Goal: Task Accomplishment & Management: Manage account settings

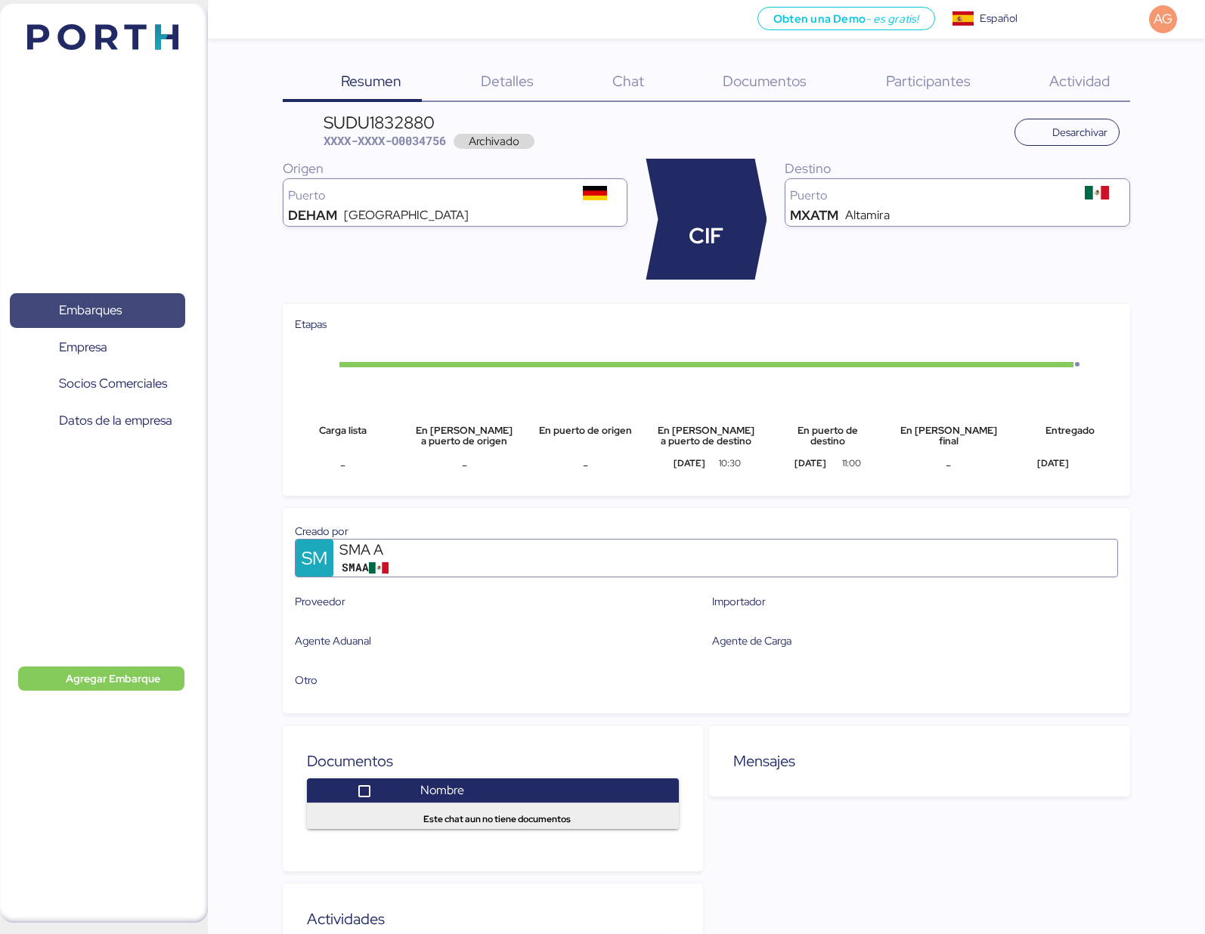
click at [106, 314] on span "Embarques" at bounding box center [90, 310] width 63 height 22
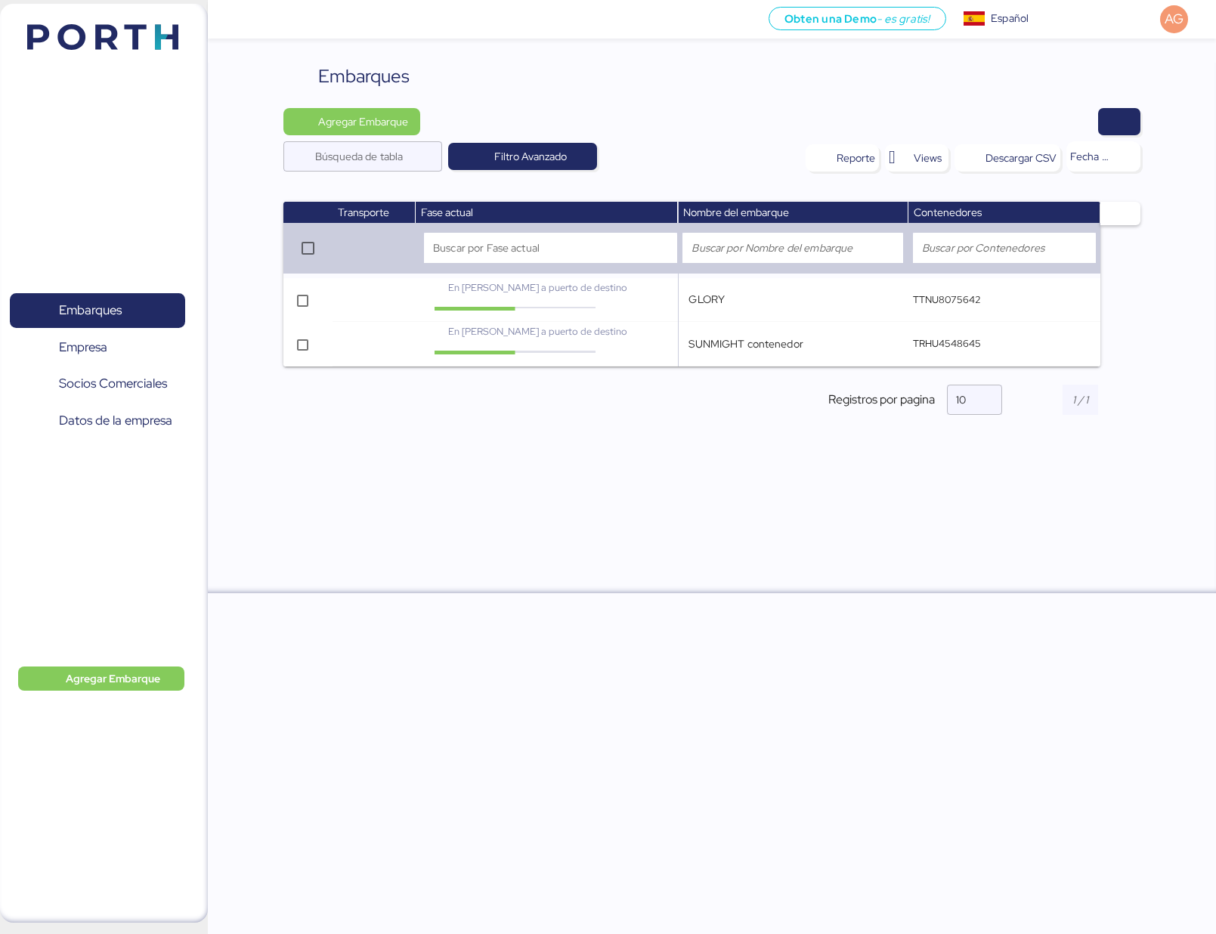
click at [467, 24] on div "Obten una Demo - es gratis! Obten una Demo Español Español Español AG" at bounding box center [730, 19] width 974 height 39
click at [803, 345] on input "SUNMIGHT contenedor" at bounding box center [768, 344] width 159 height 30
click at [457, 333] on span "En [PERSON_NAME] a puerto de destino" at bounding box center [537, 331] width 179 height 13
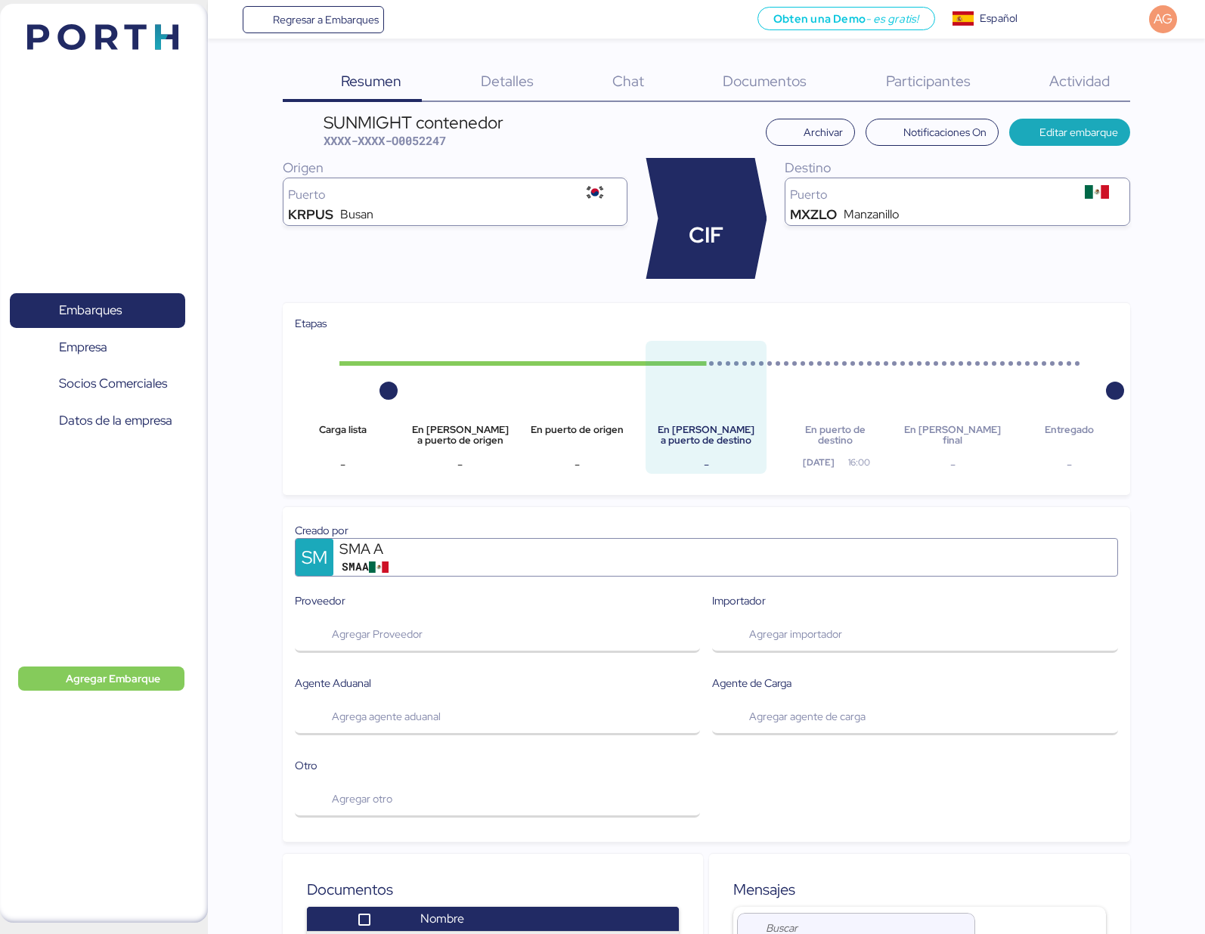
click at [523, 82] on span "Detalles" at bounding box center [507, 81] width 53 height 20
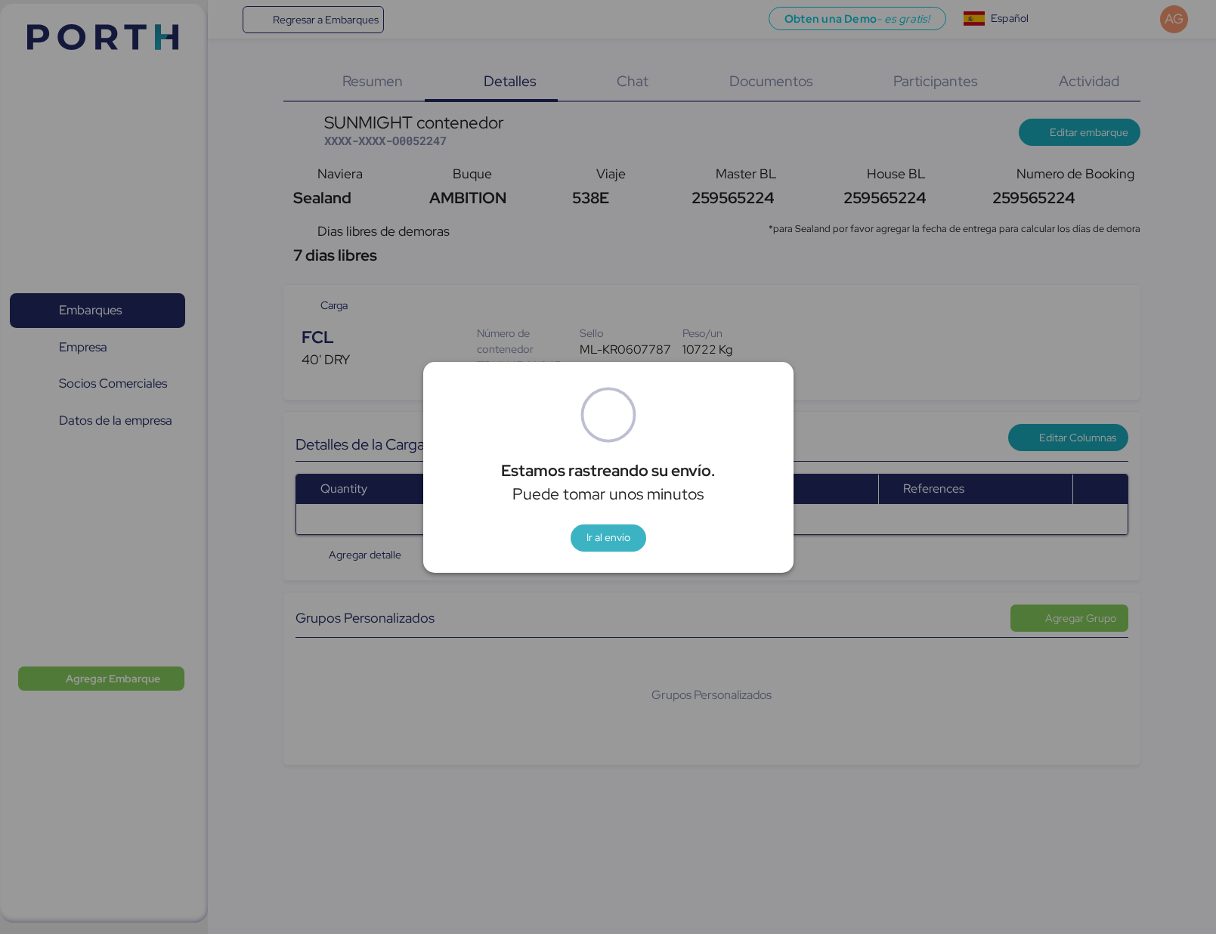
click at [593, 543] on span "Ir al envío" at bounding box center [609, 537] width 44 height 18
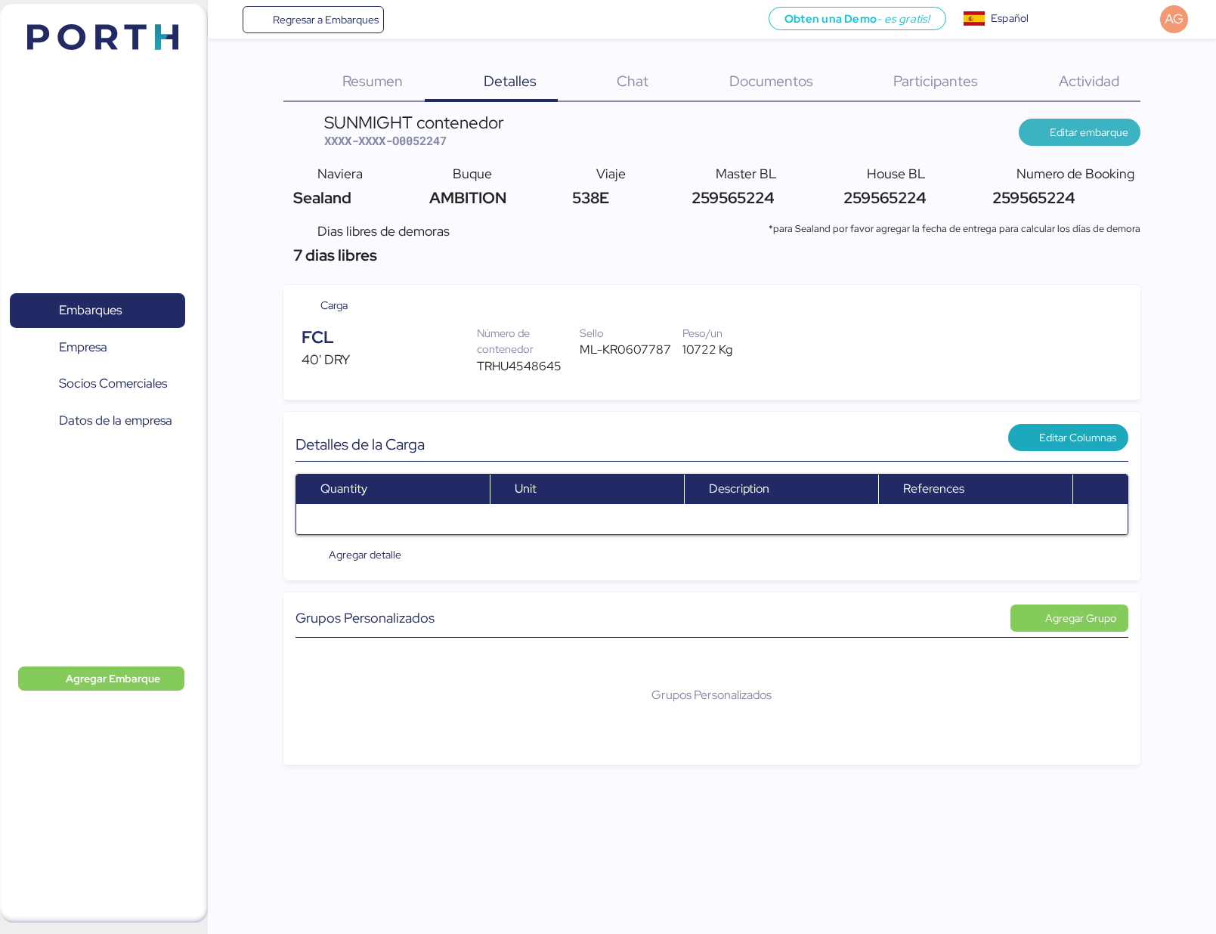
click at [1076, 140] on span "Editar embarque" at bounding box center [1089, 132] width 79 height 18
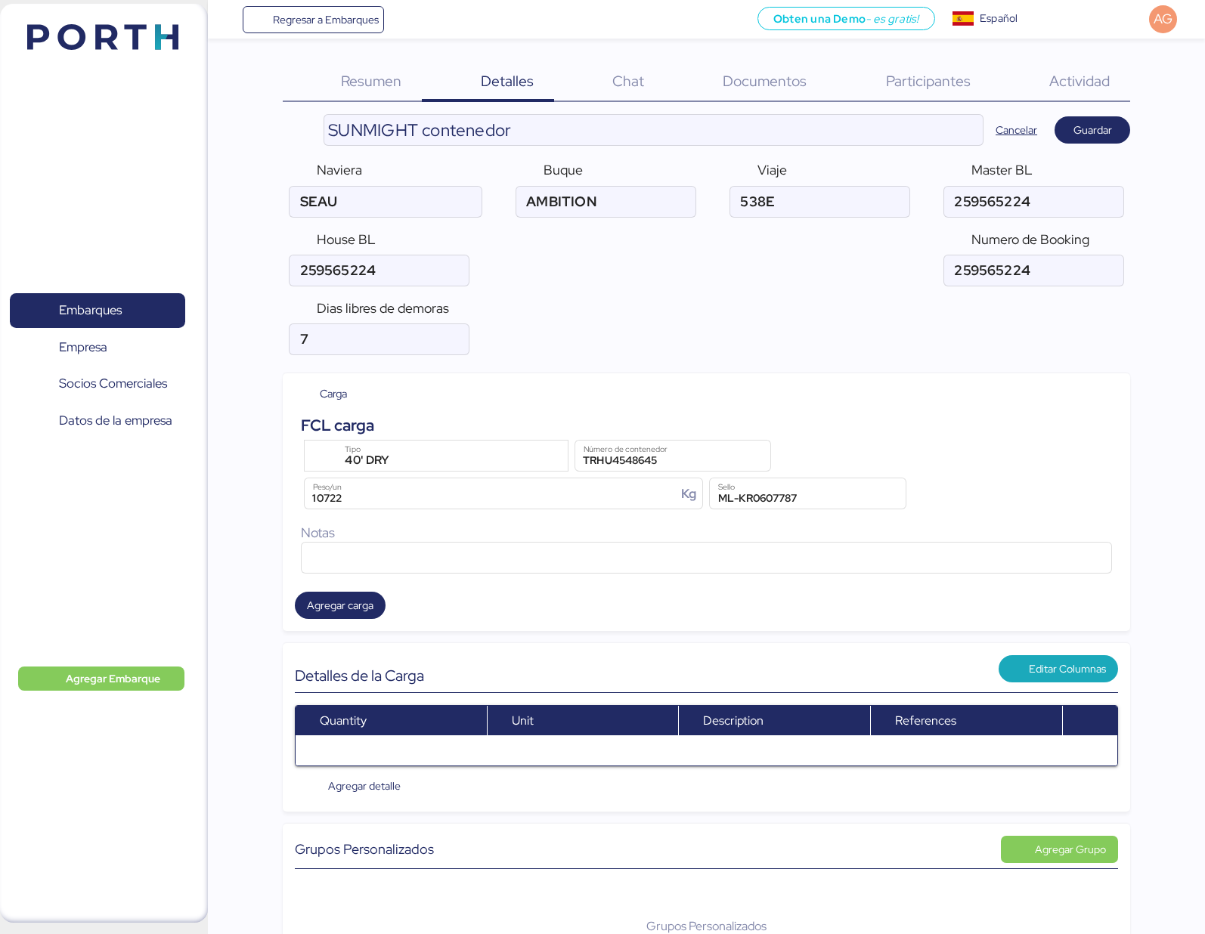
type input "Sealand"
drag, startPoint x: 958, startPoint y: 202, endPoint x: 1038, endPoint y: 200, distance: 79.4
click at [1038, 200] on input "ocean" at bounding box center [1033, 202] width 179 height 30
drag, startPoint x: 581, startPoint y: 462, endPoint x: 660, endPoint y: 459, distance: 79.4
click at [660, 459] on input "TRHU4548645" at bounding box center [672, 456] width 195 height 30
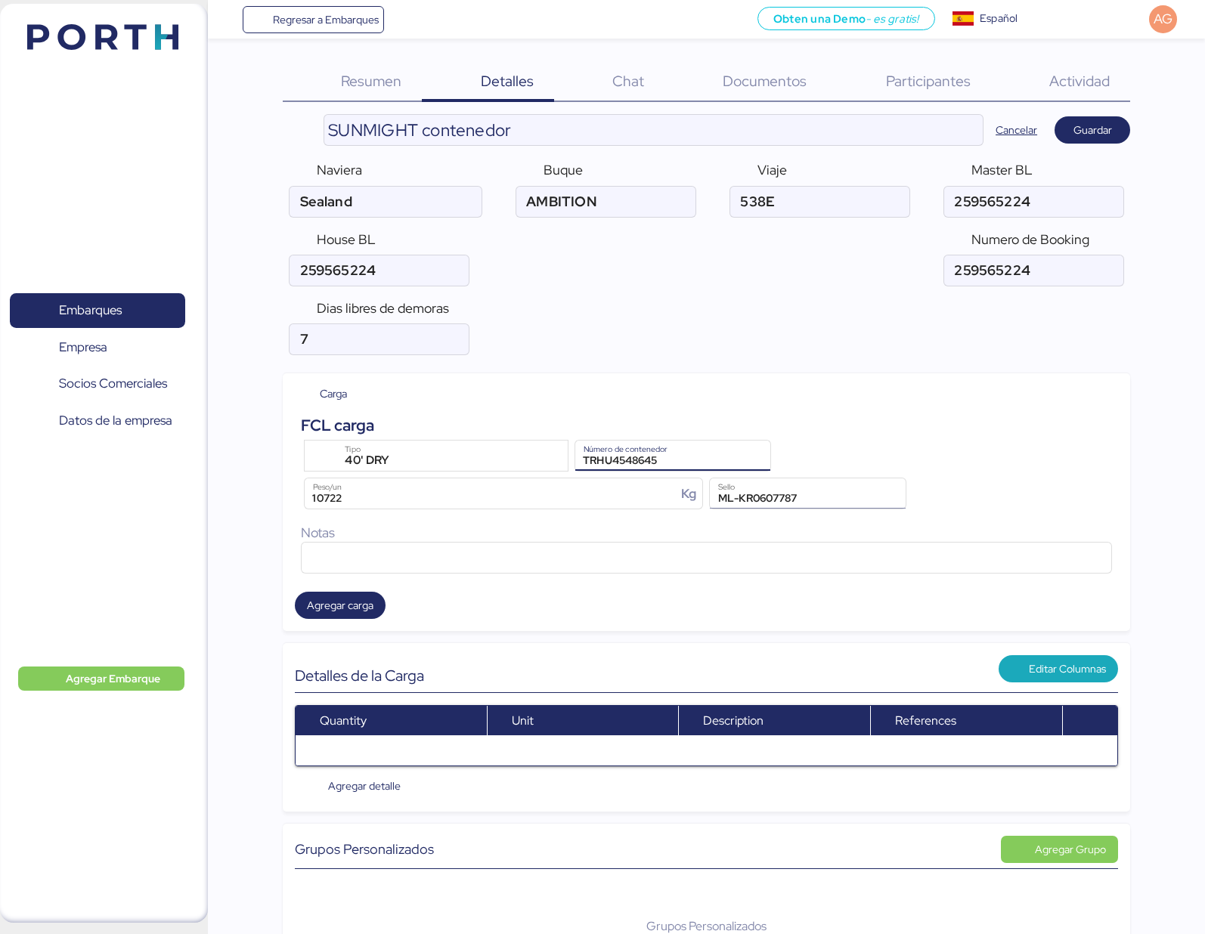
click at [774, 509] on input "ML-KR0607787" at bounding box center [807, 493] width 195 height 30
drag, startPoint x: 717, startPoint y: 500, endPoint x: 813, endPoint y: 499, distance: 95.3
click at [813, 499] on input "ML-KR0607787" at bounding box center [807, 493] width 195 height 30
